Goal: Find specific page/section: Find specific page/section

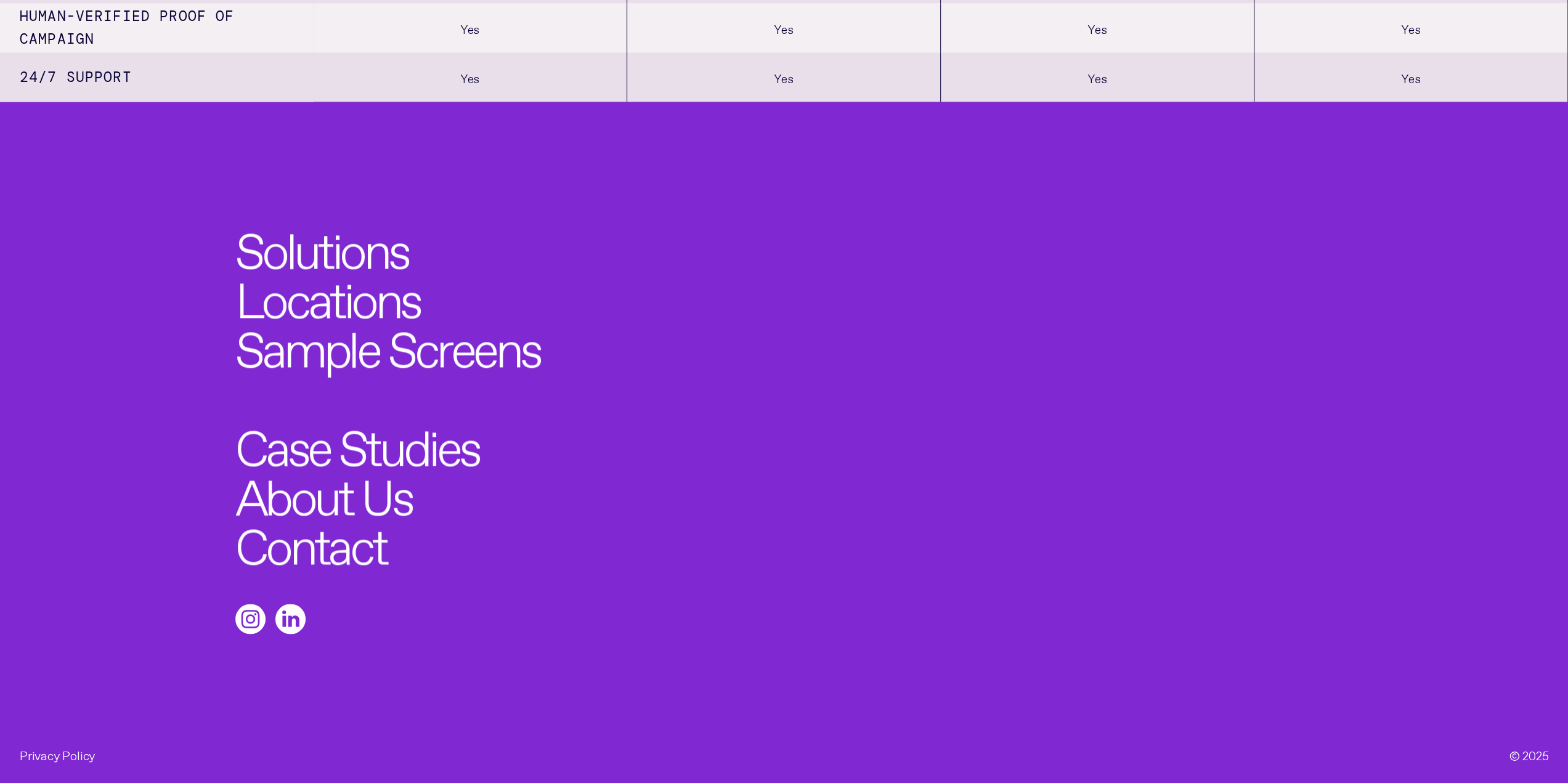
scroll to position [1539, 0]
click at [349, 544] on link "Contact" at bounding box center [319, 539] width 166 height 54
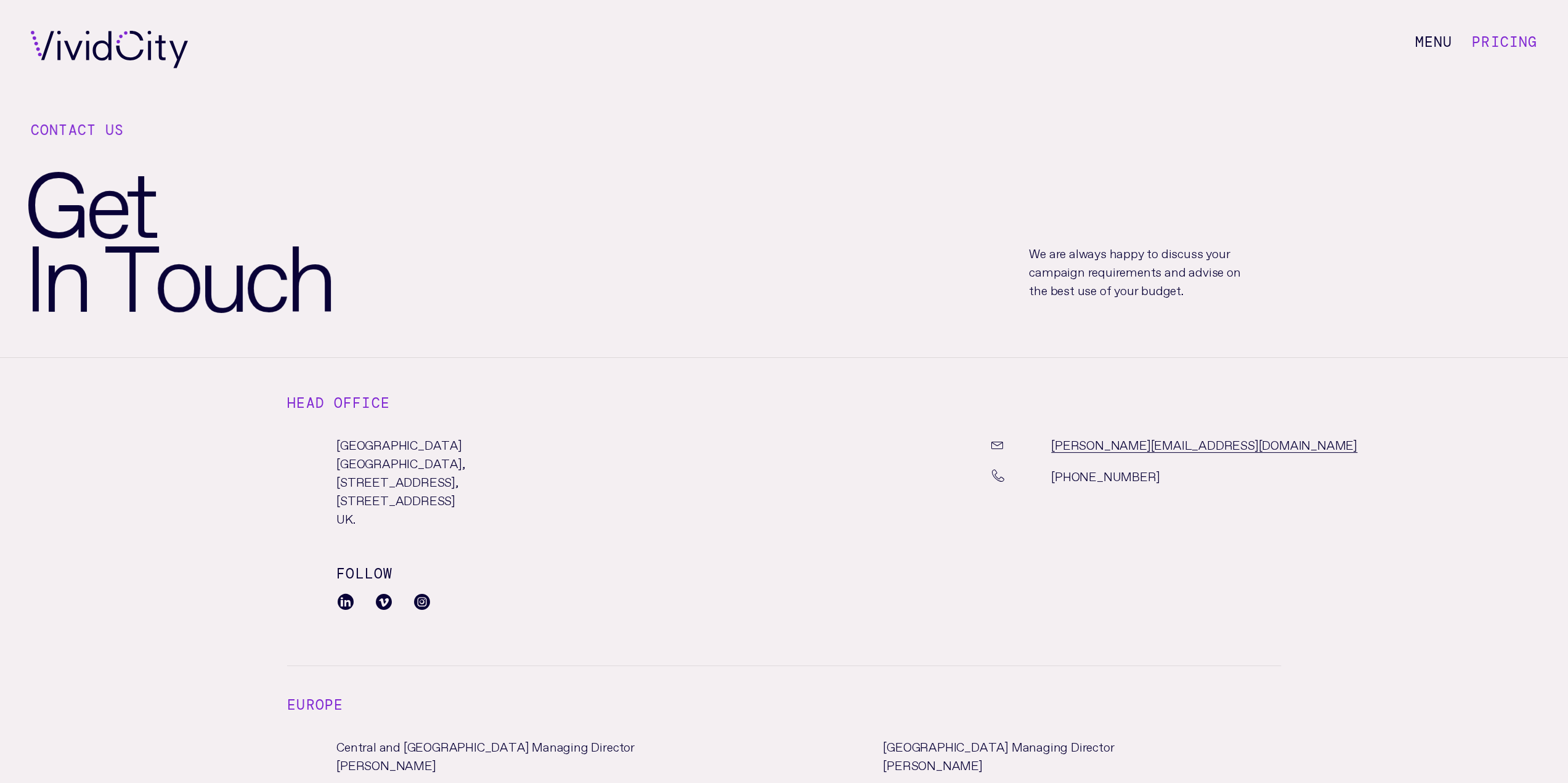
click at [1489, 39] on link "Pricing" at bounding box center [1505, 42] width 65 height 18
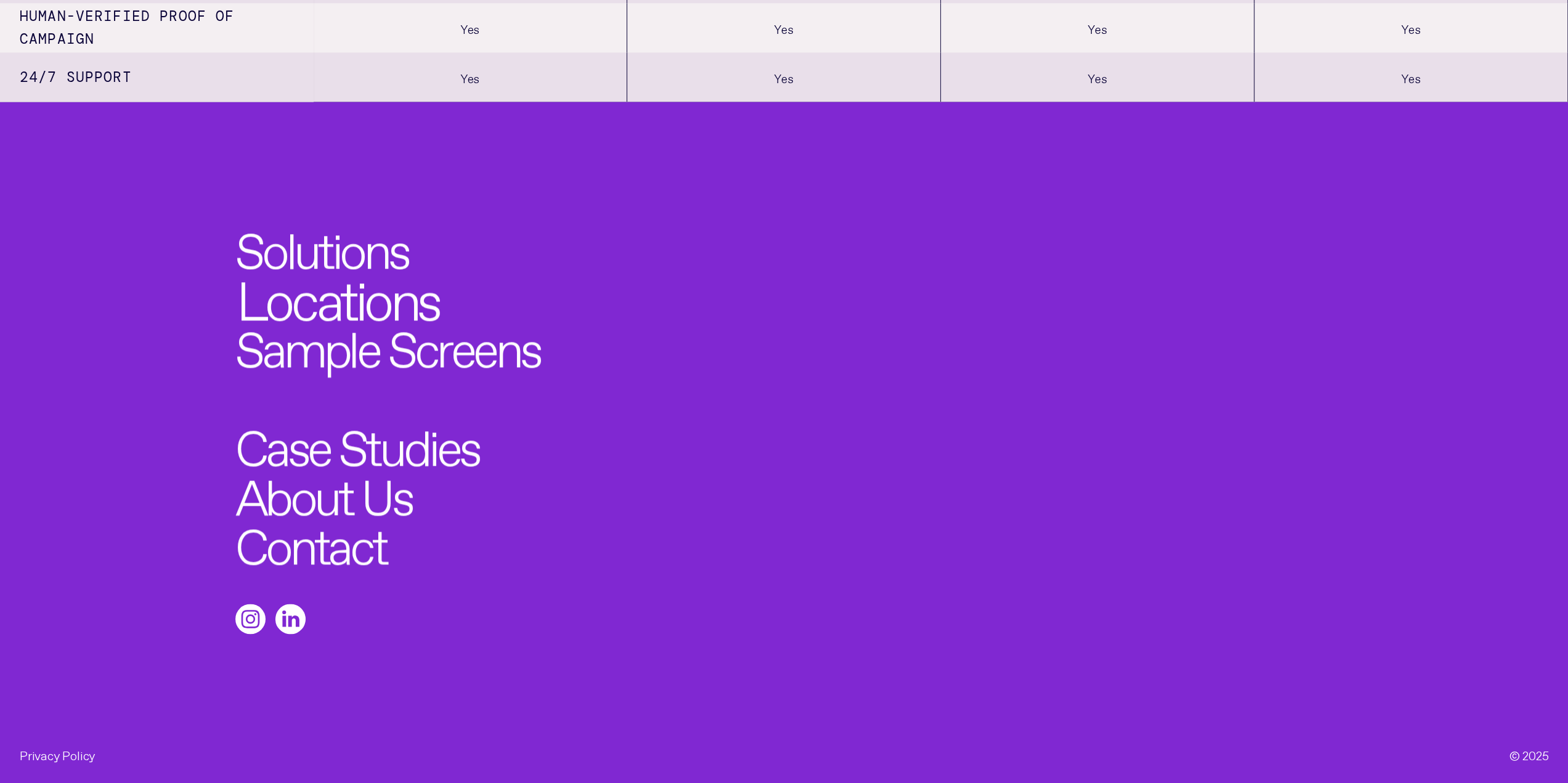
scroll to position [1548, 0]
click at [370, 258] on link "Solutions" at bounding box center [331, 243] width 190 height 54
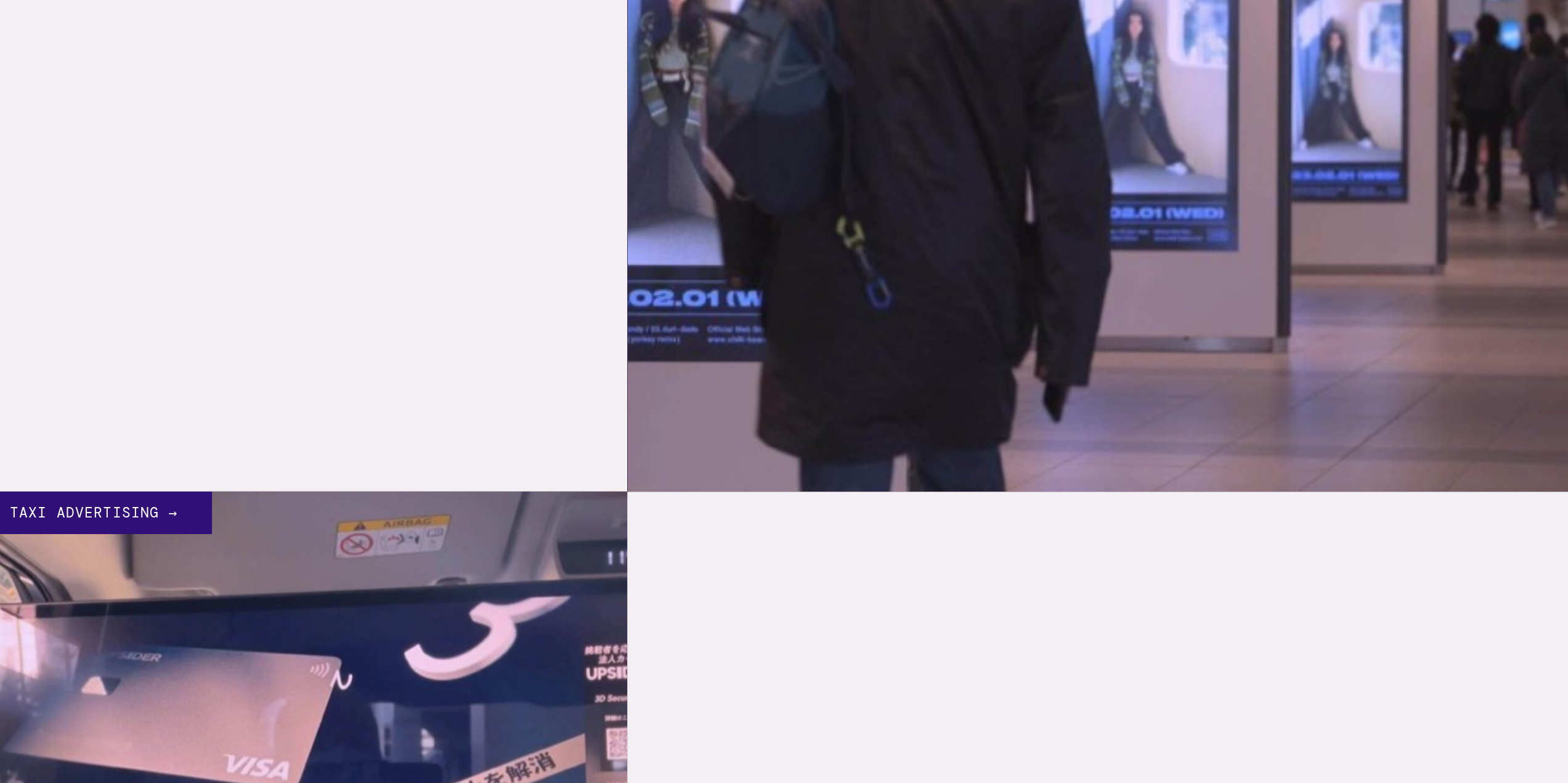
scroll to position [3942, 0]
